Goal: Ask a question: Seek information or help from site administrators or community

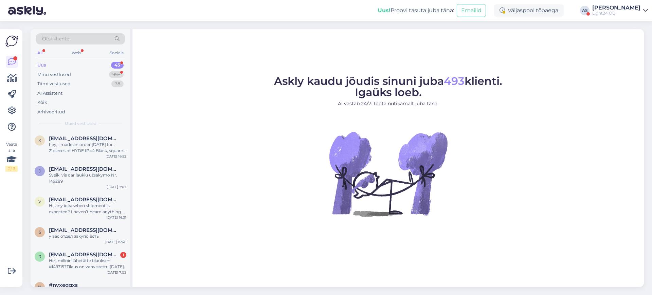
click at [635, 9] on div "[PERSON_NAME]" at bounding box center [616, 7] width 48 height 5
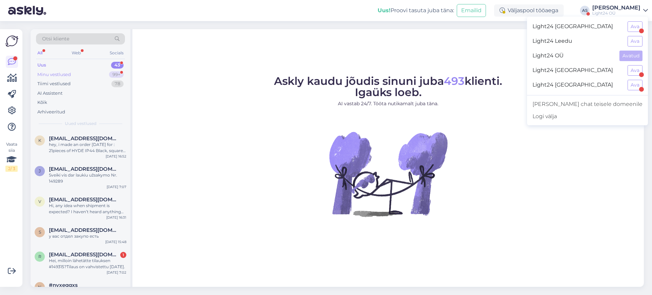
click at [47, 73] on div "Minu vestlused" at bounding box center [54, 74] width 34 height 7
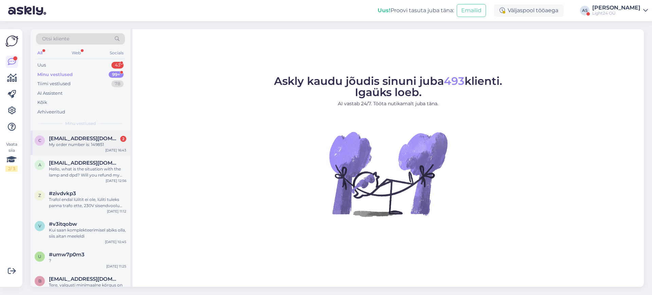
click at [97, 142] on div "My order number is: 149851" at bounding box center [87, 145] width 77 height 6
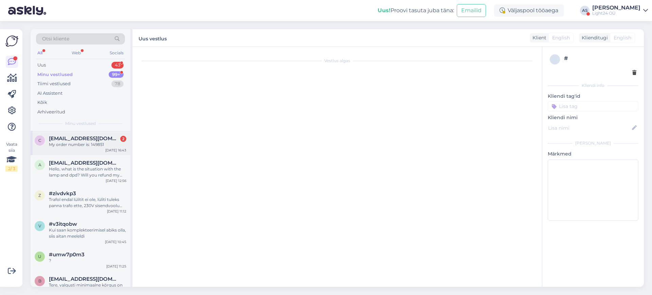
scroll to position [695, 0]
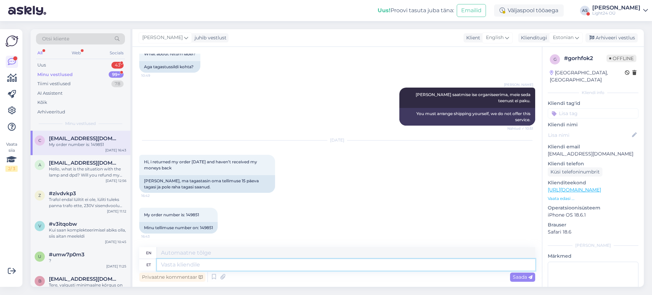
click at [206, 267] on textarea at bounding box center [346, 265] width 378 height 12
type textarea "Tere"
type textarea "Hello"
type textarea "Tere,"
type textarea "Hello,"
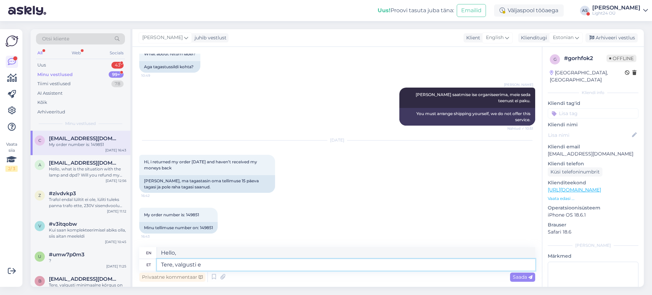
type textarea "Tere, valgusti ei"
type textarea "Hello, light"
type textarea "Tere, valgusti ei"
type textarea "Hello, the light is not"
type textarea "Tere, valgusti ei ole m"
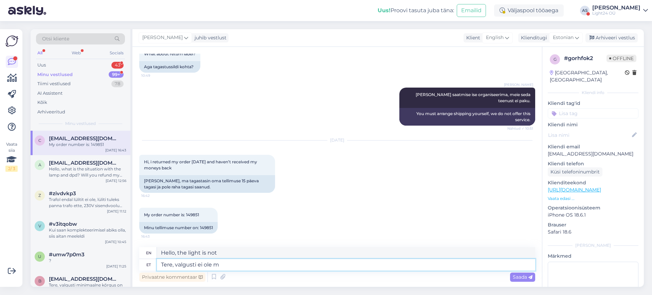
type textarea "Hello, there is no light."
type textarea "Tere, valgusti ei [PERSON_NAME]"
type textarea "Hello, the light is not for us."
type textarea "Tere, valgusti ei [PERSON_NAME] jõudnud k"
type textarea "Hello, the light has not arrived."
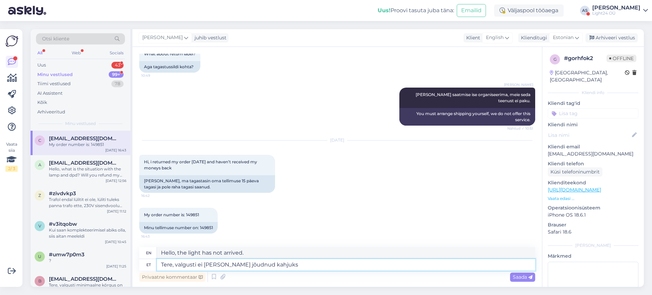
type textarea "Tere, valgusti ei [PERSON_NAME] jõudnud kahjuks."
type textarea "Hello, unfortunately the light has not arrived."
type textarea "Tere, valgusti ei [PERSON_NAME] jõudnud kahjuks."
type textarea "Hello, unfortunately the light has not reached us."
type textarea "Tere, valgusti ei [PERSON_NAME] jõudnud kahjuks. [GEOGRAPHIC_DATA]"
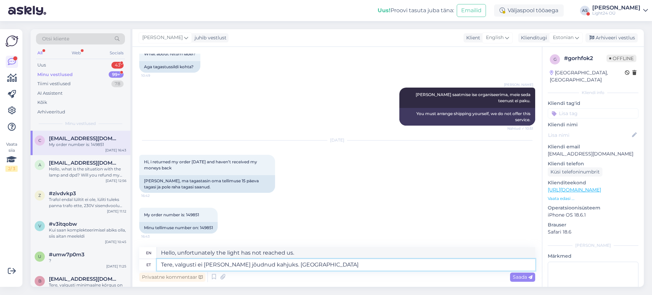
type textarea "Hello, unfortunately the light has not arrived. Please"
type textarea "Tere, valgusti ei [PERSON_NAME] jõudnud kahjuks. Palun kontrollige"
type textarea "Hello, unfortunately the light has not arrived. Please check."
type textarea "Tere, valgusti ei [PERSON_NAME] jõudnud kahjuks. Palun kontrollige o"
type textarea "Hello, unfortunately the light has not arrived. Please check the"
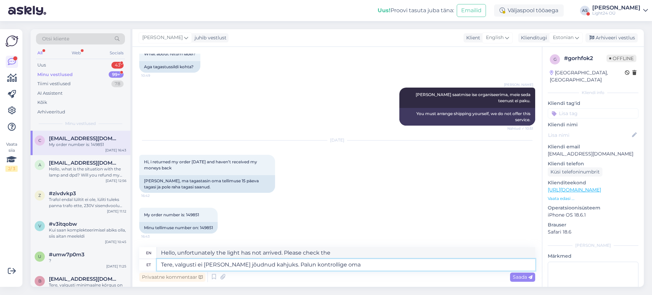
type textarea "Tere, valgusti ei [PERSON_NAME] jõudnud kahjuks. Palun kontrollige oma"
type textarea "Hello, unfortunately the light has not arrived. Please check your"
type textarea "Tere, valgusti ei [PERSON_NAME] jõudnud kahjuks. Palun kontrollige oma firmalt,…"
type textarea "Hello, unfortunately the light has not arrived. Please check with your company."
type textarea "Tere, valgusti ei [PERSON_NAME] jõudnud kahjuks. Palun kontrollige oma firmalt,…"
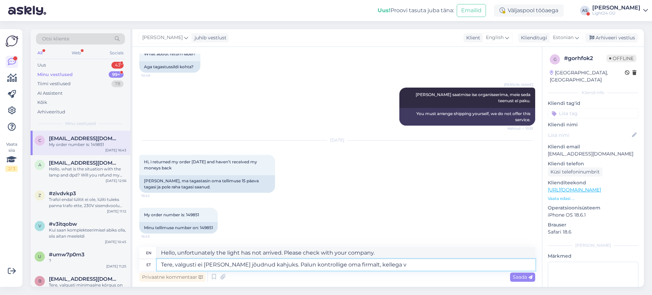
type textarea "Hello, unfortunately the light has not arrived. Please check with your company …"
type textarea "Tere, valgusti ei [PERSON_NAME] jõudnud kahjuks. Palun kontrollige oma firmalt,…"
type textarea "Hello, unfortunately the light has not arrived. Please check with your company …"
type textarea "Tere, valgusti ei [PERSON_NAME] jõudnud kahjuks. Palun kontrollige oma firmalt,…"
type textarea "Hello, unfortunately the light has not arrived. Please check with your company …"
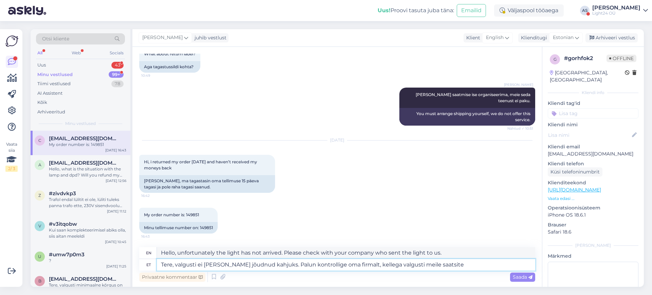
type textarea "Tere, valgusti ei [PERSON_NAME] jõudnud kahjuks. Palun kontrollige oma firmalt,…"
type textarea "Hello, unfortunately the light has not arrived. Please check with the company y…"
drag, startPoint x: 279, startPoint y: 263, endPoint x: 451, endPoint y: 264, distance: 172.4
click at [451, 264] on textarea "Tere, valgusti ei [PERSON_NAME] jõudnud kahjuks. Palun kontrollige oma firmalt,…" at bounding box center [346, 265] width 378 height 12
type textarea "Tere, valgusti ei [PERSON_NAME] jõudnud kahjuks."
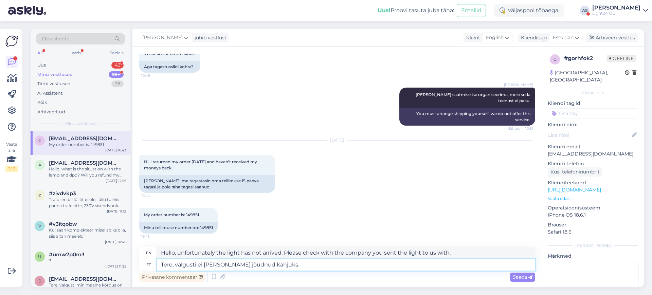
type textarea "Hello, unfortunately the light has not reached us."
type textarea "Tere, valgusti ei [PERSON_NAME] jõudnud kahjuks. [GEOGRAPHIC_DATA]"
type textarea "Hello, unfortunately the light has not arrived. Please"
type textarea "Tere, valgusti ei [PERSON_NAME] jõudnud kahjuks."
type textarea "Hello, unfortunately the light has not reached us."
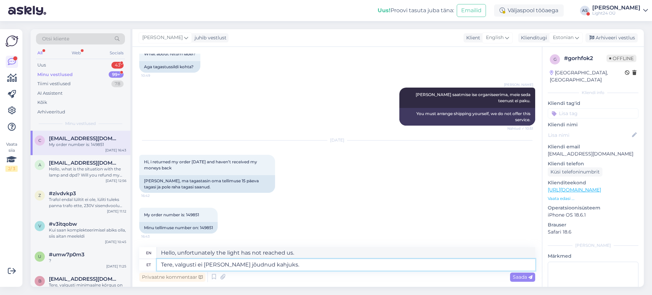
click at [229, 264] on textarea "Tere, valgusti ei [PERSON_NAME] jõudnud kahjuks." at bounding box center [346, 265] width 378 height 12
type textarea "Tere, valgusti ei [PERSON_NAME] veel jõudnud kahjuks."
type textarea "Hello, unfortunately the light has not arrived yet."
click at [177, 265] on textarea "Tere, valgusti ei [PERSON_NAME] veel jõudnud kahjuks." at bounding box center [346, 265] width 378 height 12
type textarea "Tere, kahjuks valgusti ei [PERSON_NAME] veel jõudnud kahjuks."
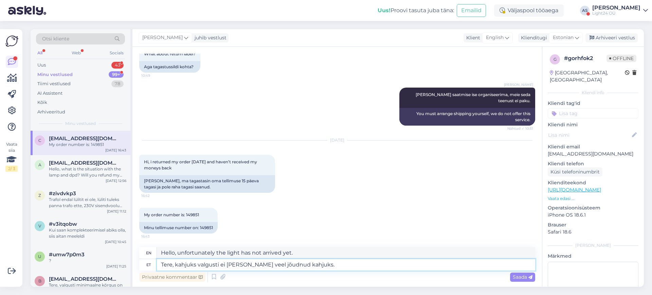
type textarea "Hello, unfortunately the light has not reached us yet."
drag, startPoint x: 287, startPoint y: 263, endPoint x: 318, endPoint y: 267, distance: 31.5
click at [318, 267] on textarea "Tere, kahjuks valgusti ei [PERSON_NAME] veel jõudnud kahjuks." at bounding box center [346, 265] width 378 height 12
type textarea "Tere, kahjuks valgusti ei [PERSON_NAME] veel jõudnud"
type textarea "Hello, unfortunately the light has not arrived yet."
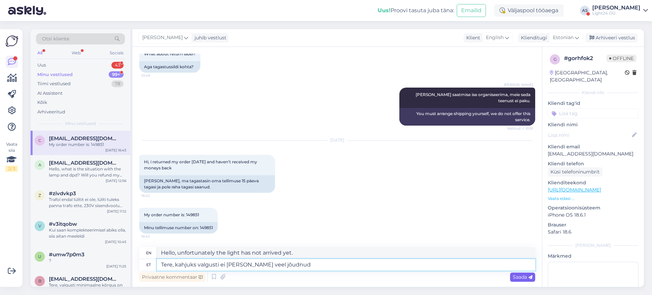
type textarea "Tere, kahjuks valgusti ei [PERSON_NAME] veel jõudnud"
click at [520, 277] on span "Saada" at bounding box center [523, 277] width 20 height 6
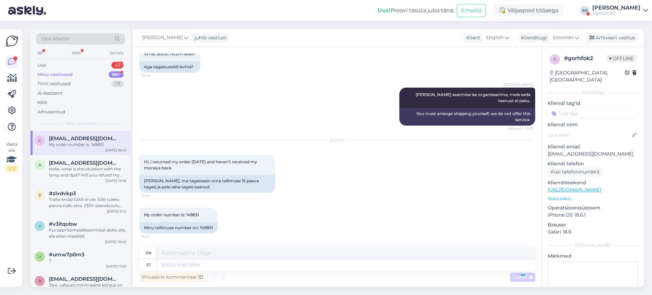
scroll to position [735, 0]
